Goal: Transaction & Acquisition: Purchase product/service

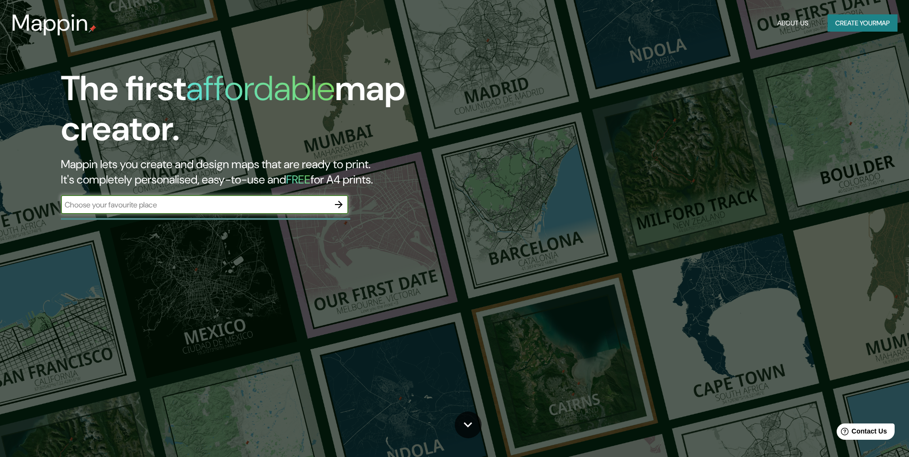
click at [342, 206] on icon "button" at bounding box center [338, 204] width 11 height 11
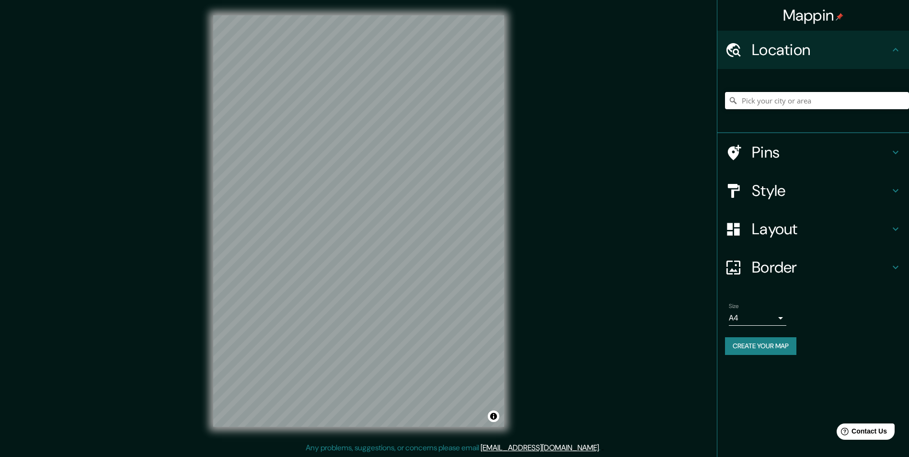
click at [804, 105] on input "Pick your city or area" at bounding box center [817, 100] width 184 height 17
paste input "[GEOGRAPHIC_DATA]"
type input "Noord, [GEOGRAPHIC_DATA], [GEOGRAPHIC_DATA], [GEOGRAPHIC_DATA]"
click at [763, 96] on input "Noord, [GEOGRAPHIC_DATA], [GEOGRAPHIC_DATA], [GEOGRAPHIC_DATA]" at bounding box center [817, 100] width 184 height 17
click at [901, 101] on icon "Clear" at bounding box center [901, 101] width 6 height 6
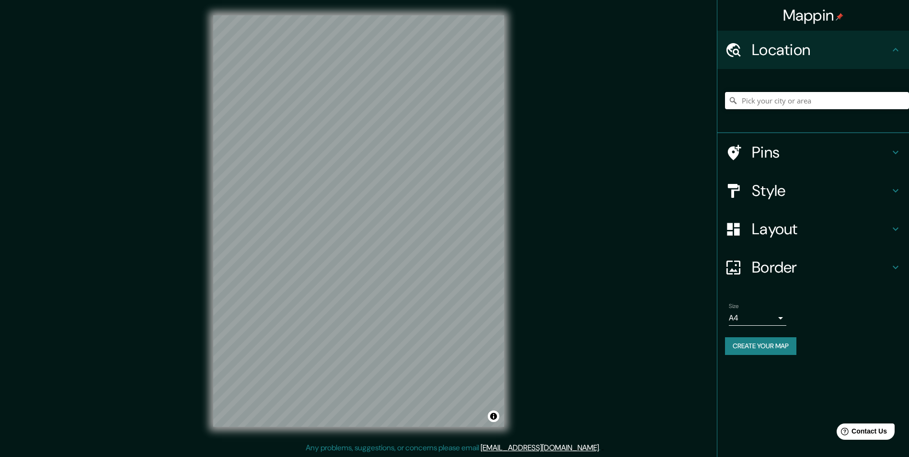
paste input "[GEOGRAPHIC_DATA]"
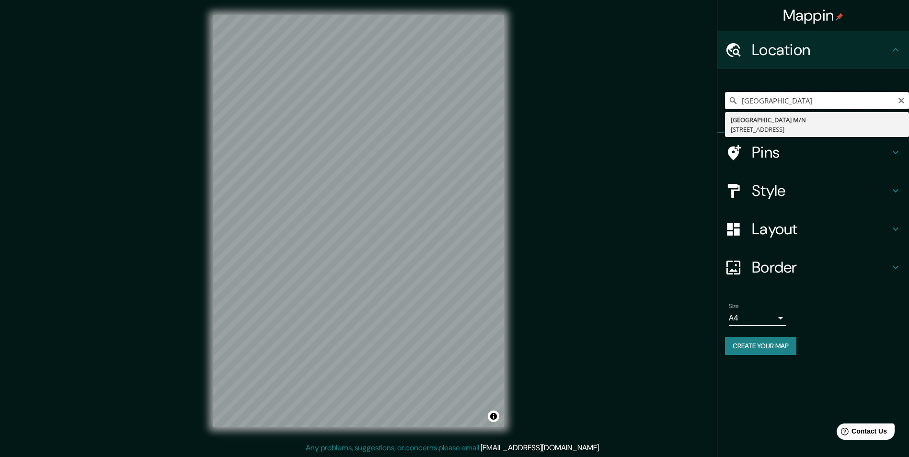
click at [839, 97] on input "[GEOGRAPHIC_DATA]" at bounding box center [817, 100] width 184 height 17
click at [835, 99] on input "[GEOGRAPHIC_DATA]" at bounding box center [817, 100] width 184 height 17
drag, startPoint x: 835, startPoint y: 101, endPoint x: 802, endPoint y: 101, distance: 32.6
click at [802, 101] on input "19°12'09.1"N 70°34'58.4" at bounding box center [817, 100] width 184 height 17
type input "19°12'09.1"N 70°34'58.4"
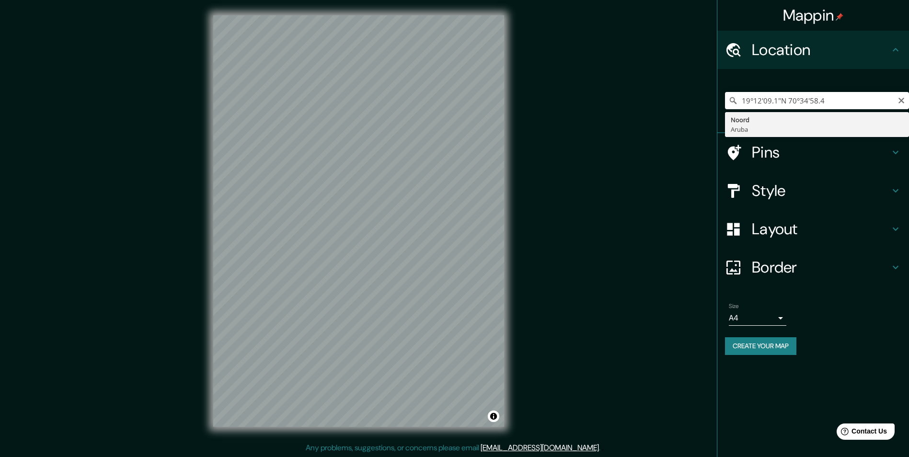
click at [903, 50] on div "Location" at bounding box center [813, 50] width 192 height 38
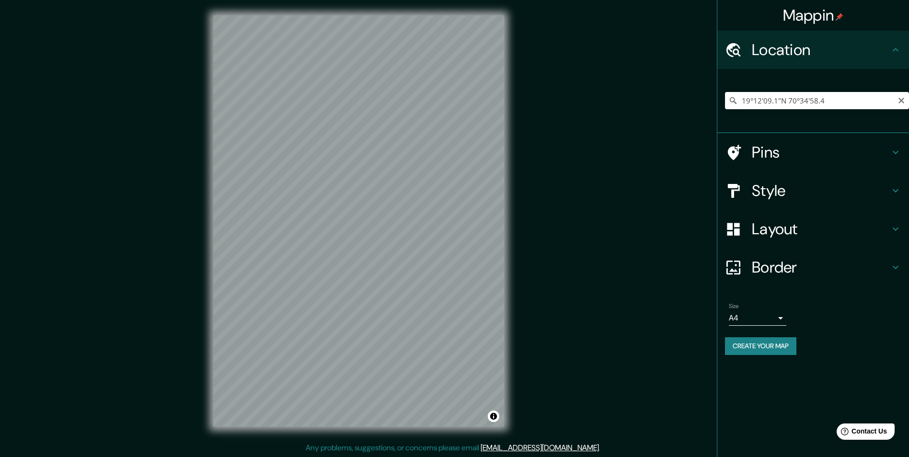
click at [889, 51] on h4 "Location" at bounding box center [821, 49] width 138 height 19
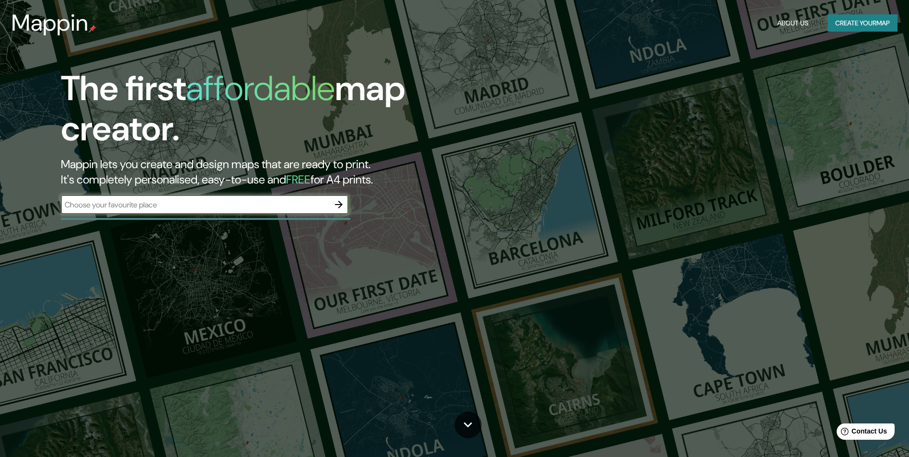
click at [133, 207] on input "text" at bounding box center [195, 204] width 268 height 11
type input "[GEOGRAPHIC_DATA]"
drag, startPoint x: 206, startPoint y: 204, endPoint x: 49, endPoint y: 225, distance: 158.1
click at [59, 216] on div "The first affordable map creator. Mappin lets you create and design maps that a…" at bounding box center [287, 146] width 545 height 155
type input "[GEOGRAPHIC_DATA]"
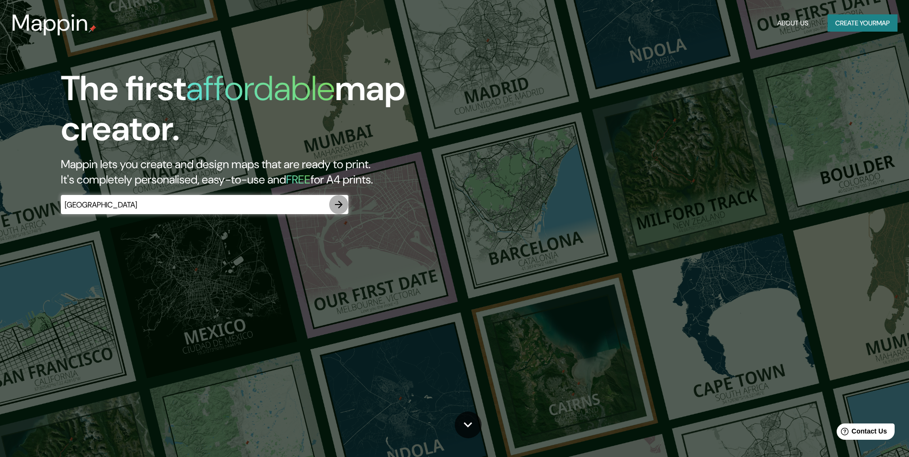
click at [337, 204] on icon "button" at bounding box center [338, 204] width 11 height 11
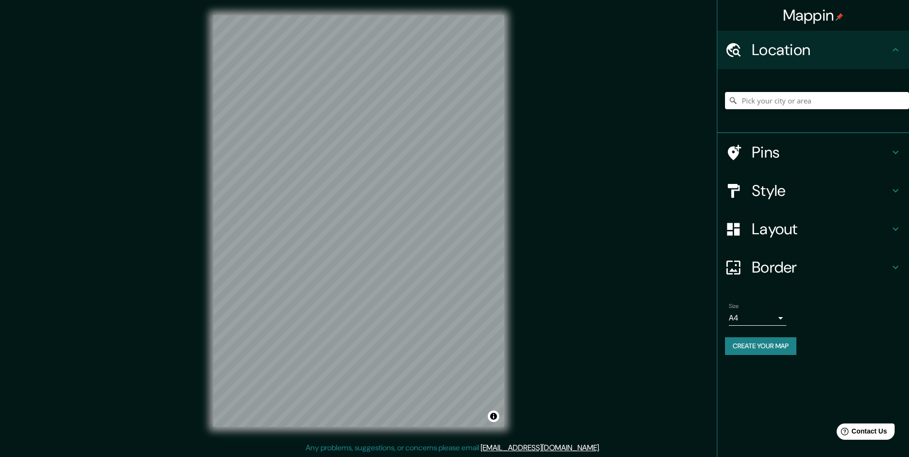
click at [780, 107] on input "Pick your city or area" at bounding box center [817, 100] width 184 height 17
drag, startPoint x: 823, startPoint y: 99, endPoint x: 854, endPoint y: 108, distance: 32.1
click at [854, 108] on input "[GEOGRAPHIC_DATA]" at bounding box center [817, 100] width 184 height 17
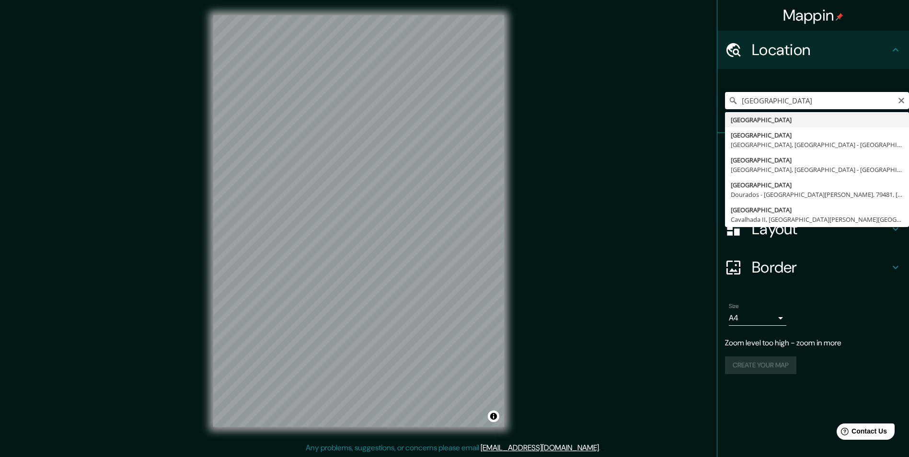
paste input "[GEOGRAPHIC_DATA]"
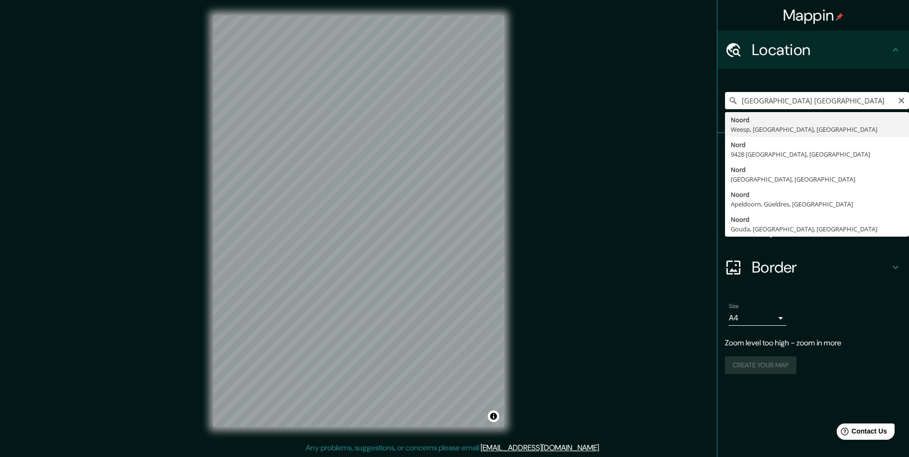
click at [893, 102] on input "[GEOGRAPHIC_DATA] [GEOGRAPHIC_DATA]" at bounding box center [817, 100] width 184 height 17
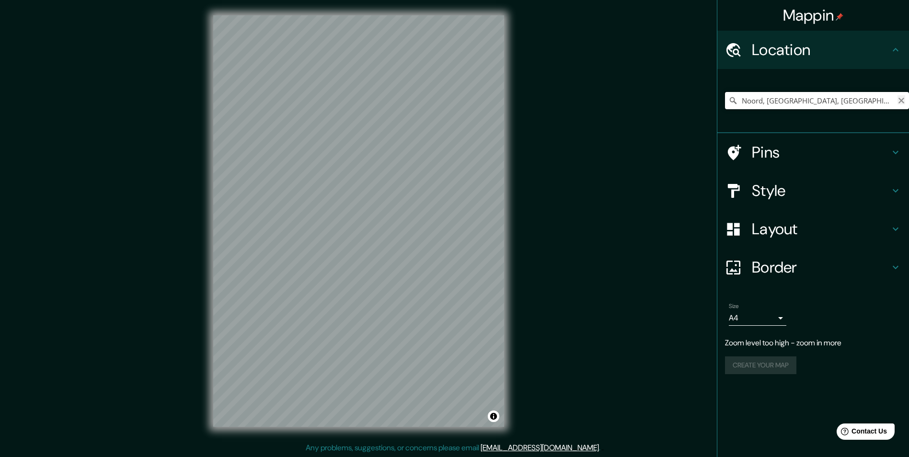
type input "Noord, [GEOGRAPHIC_DATA], [GEOGRAPHIC_DATA], [GEOGRAPHIC_DATA]"
click at [904, 100] on icon "Clear" at bounding box center [901, 101] width 8 height 8
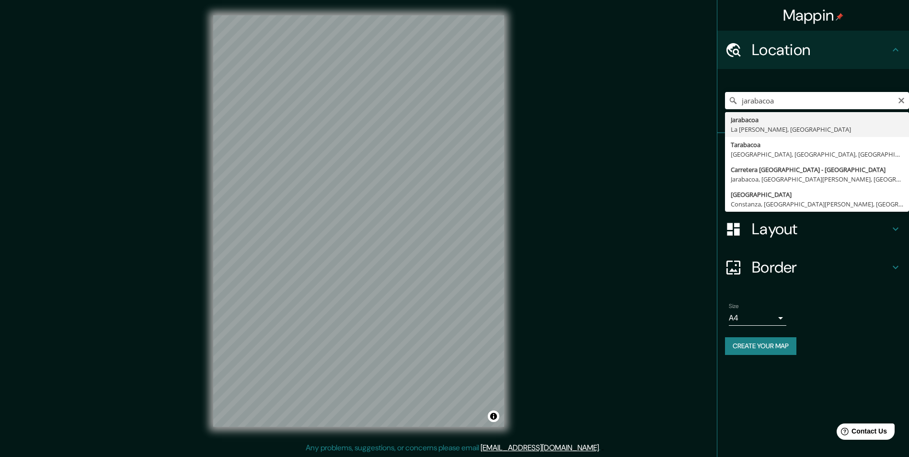
type input "Jarabacoa, [GEOGRAPHIC_DATA][PERSON_NAME], [GEOGRAPHIC_DATA]"
